Goal: Task Accomplishment & Management: Manage account settings

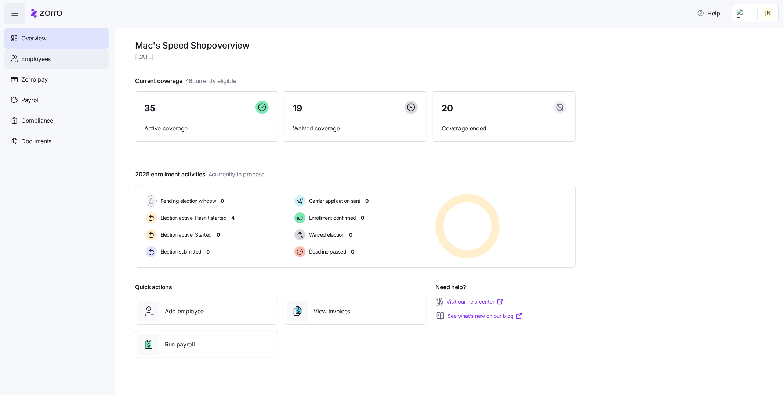
click at [40, 59] on span "Employees" at bounding box center [35, 58] width 29 height 9
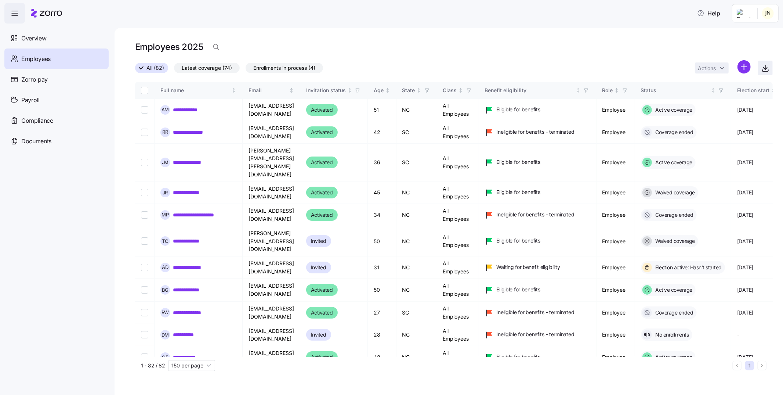
click at [766, 68] on icon "button" at bounding box center [766, 67] width 0 height 4
click at [223, 47] on div "Employees 2025" at bounding box center [454, 47] width 638 height 15
click at [223, 47] on span "button" at bounding box center [216, 47] width 14 height 14
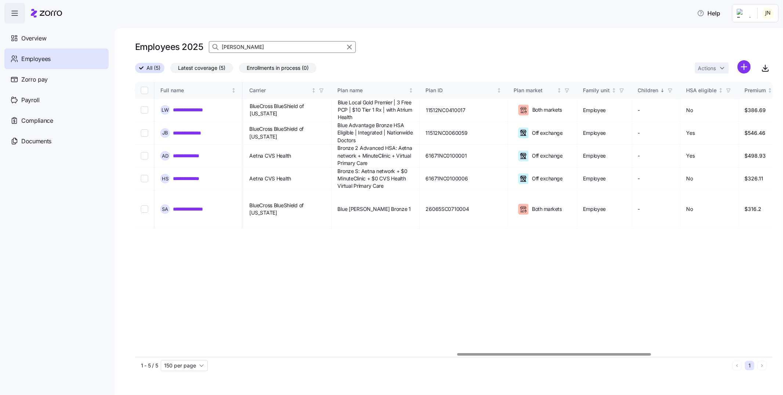
scroll to position [0, 1093]
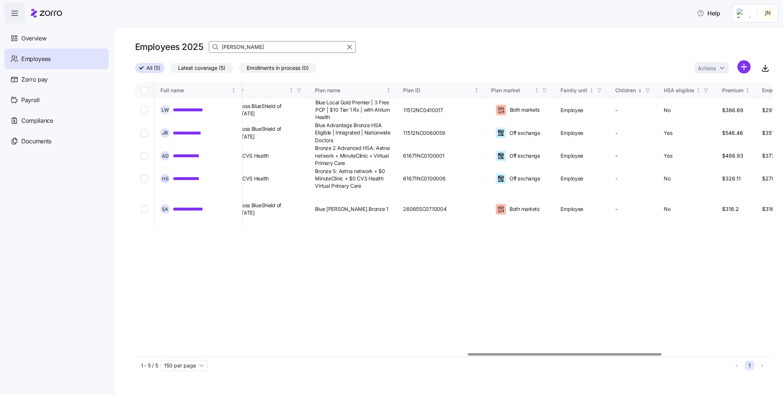
click at [636, 355] on div at bounding box center [565, 354] width 194 height 3
click at [253, 51] on input "ann" at bounding box center [282, 47] width 147 height 12
click at [253, 46] on input "ann" at bounding box center [282, 47] width 147 height 12
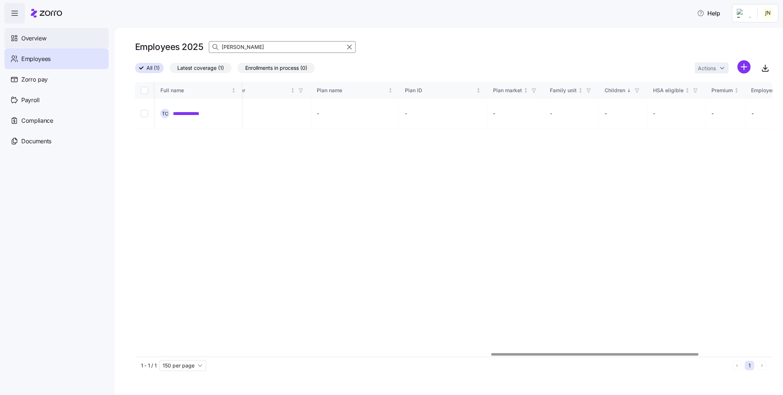
click at [48, 47] on div "Overview" at bounding box center [56, 38] width 104 height 21
click at [53, 61] on div "Employees" at bounding box center [56, 58] width 104 height 21
click at [269, 49] on input "tonya" at bounding box center [282, 47] width 147 height 12
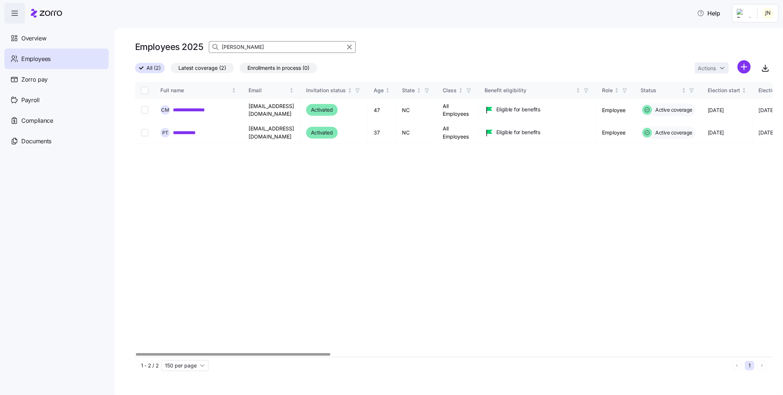
click at [136, 355] on div at bounding box center [233, 354] width 195 height 3
click at [322, 48] on input "tate" at bounding box center [282, 47] width 147 height 12
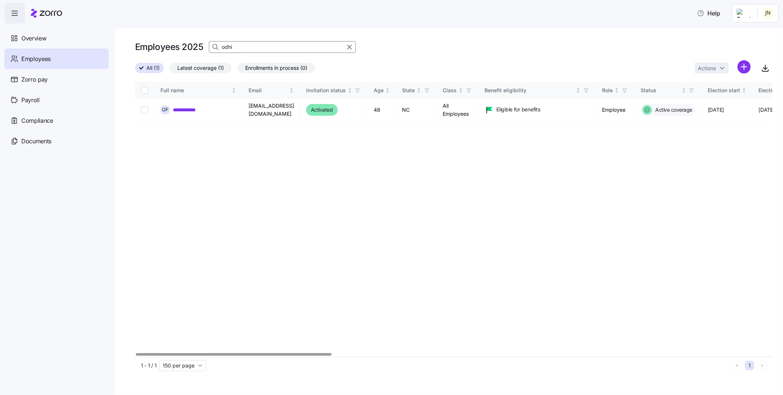
type input "odhi"
